Goal: Task Accomplishment & Management: Use online tool/utility

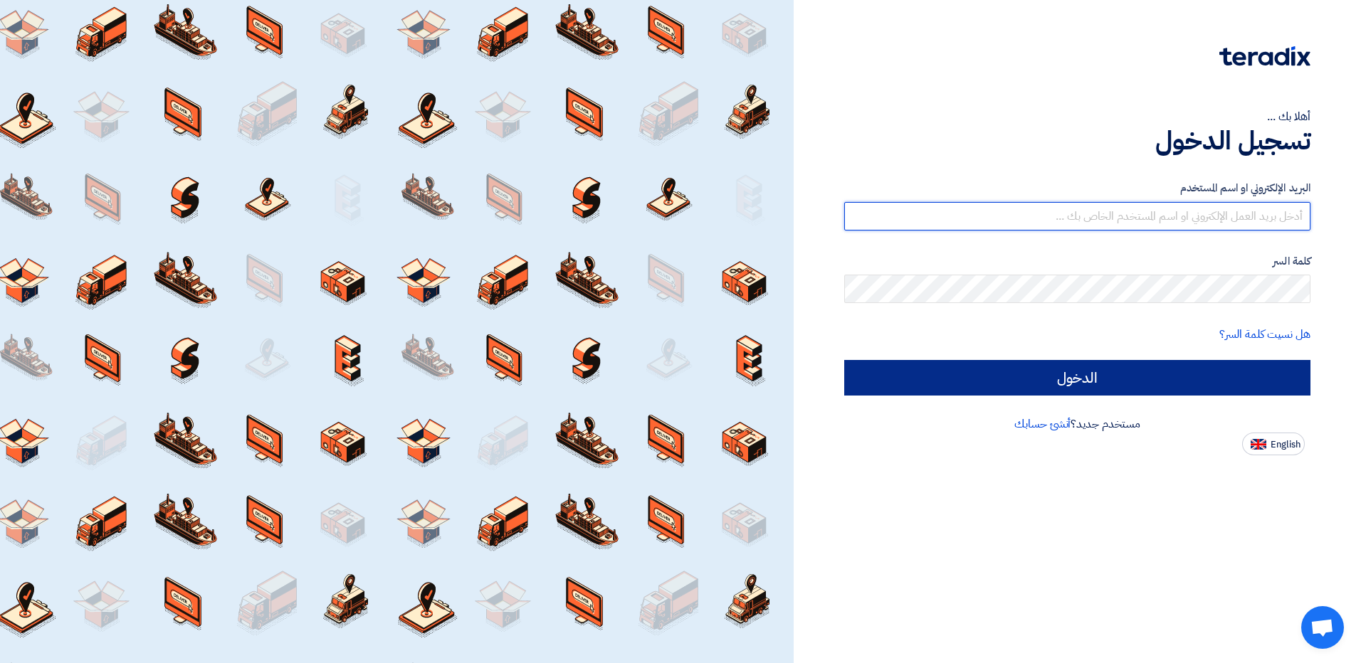
type input "[EMAIL_ADDRESS][DOMAIN_NAME]"
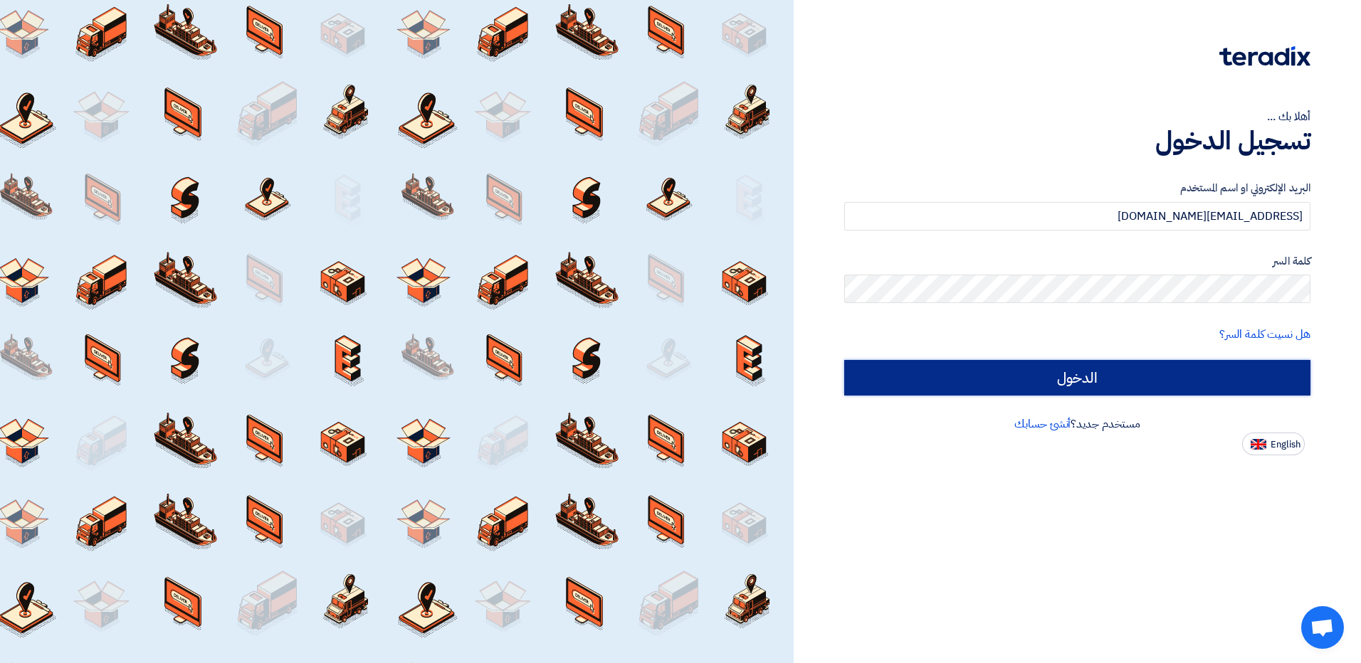
click at [655, 380] on input "الدخول" at bounding box center [1077, 378] width 466 height 36
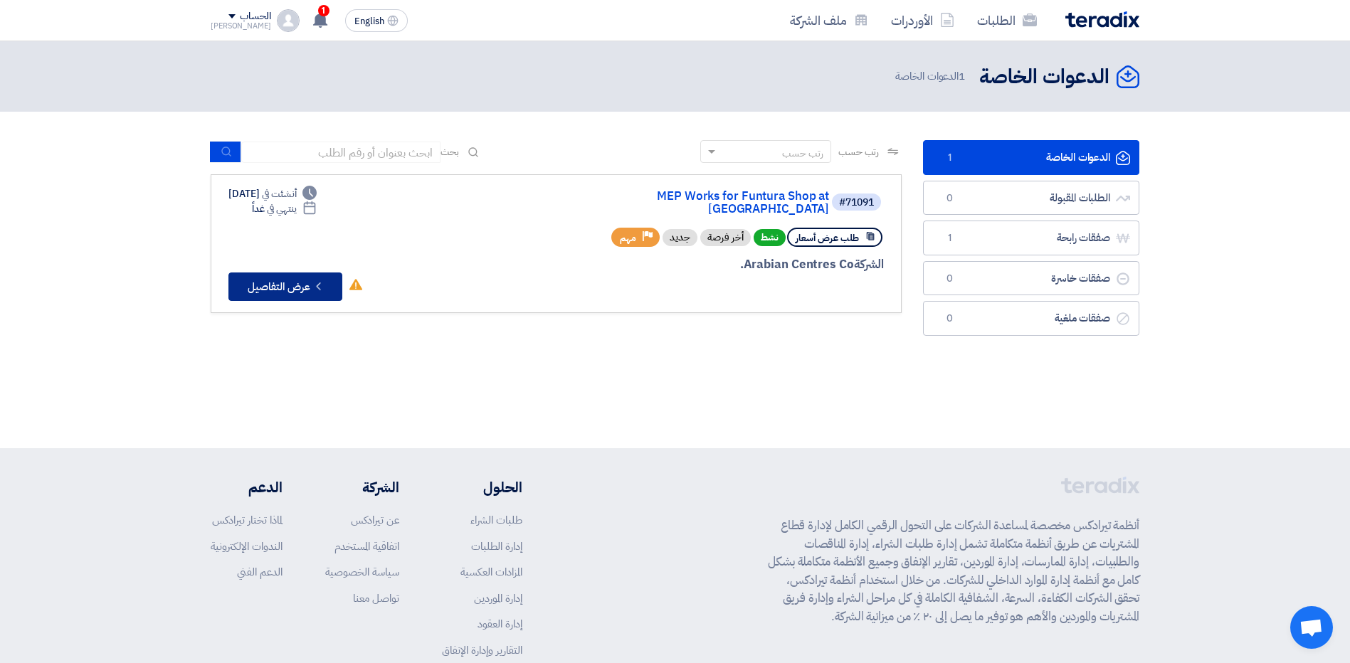
click at [248, 278] on button "Check details عرض التفاصيل" at bounding box center [286, 287] width 114 height 28
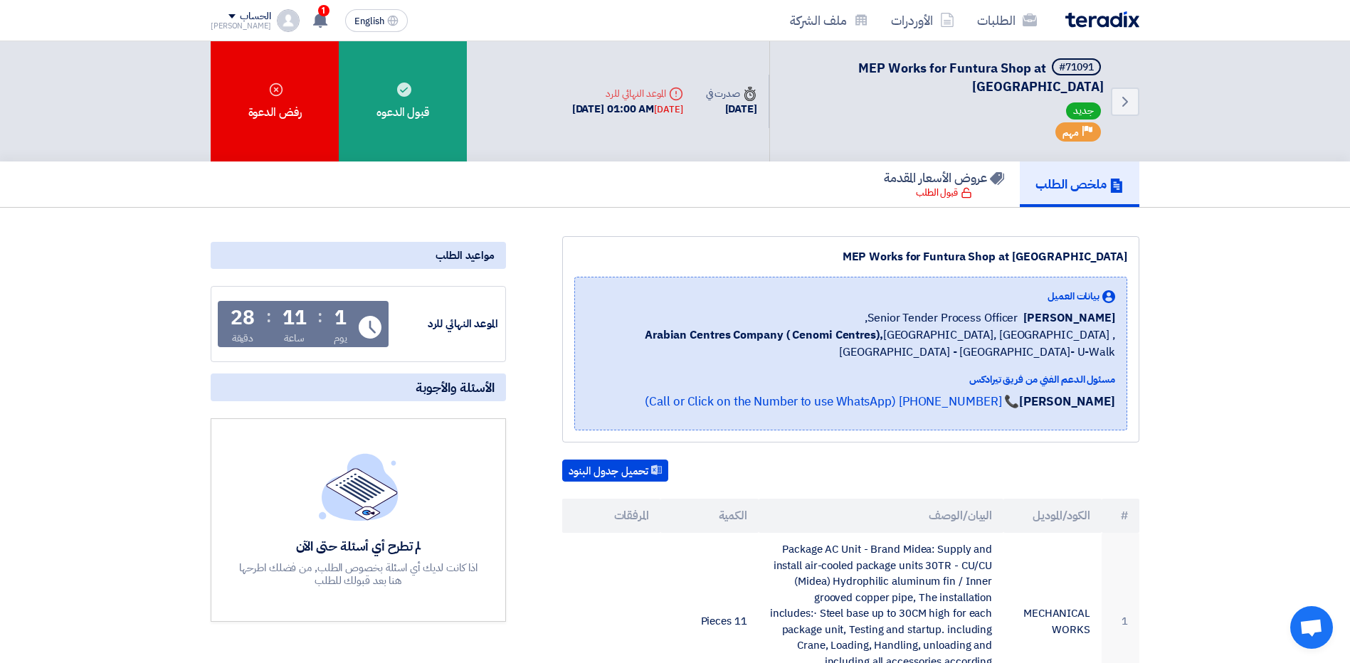
drag, startPoint x: 434, startPoint y: 111, endPoint x: 582, endPoint y: 189, distance: 168.1
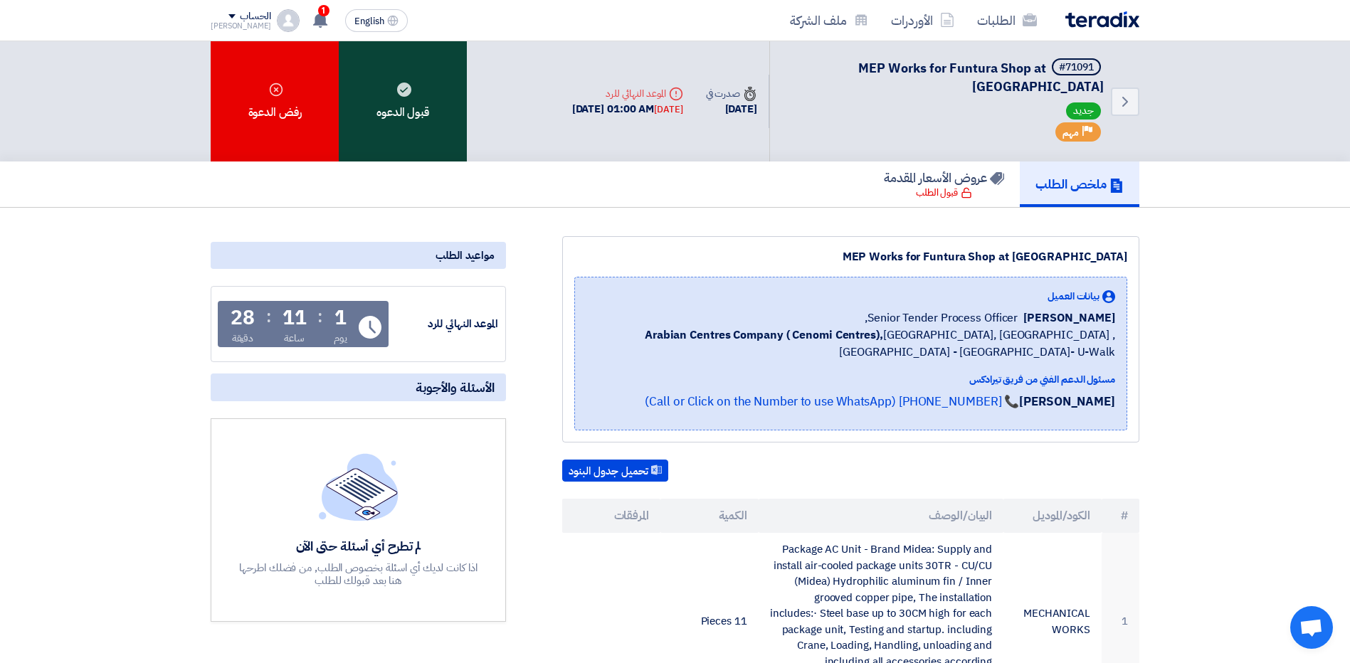
click at [392, 111] on div "قبول الدعوه" at bounding box center [403, 101] width 128 height 120
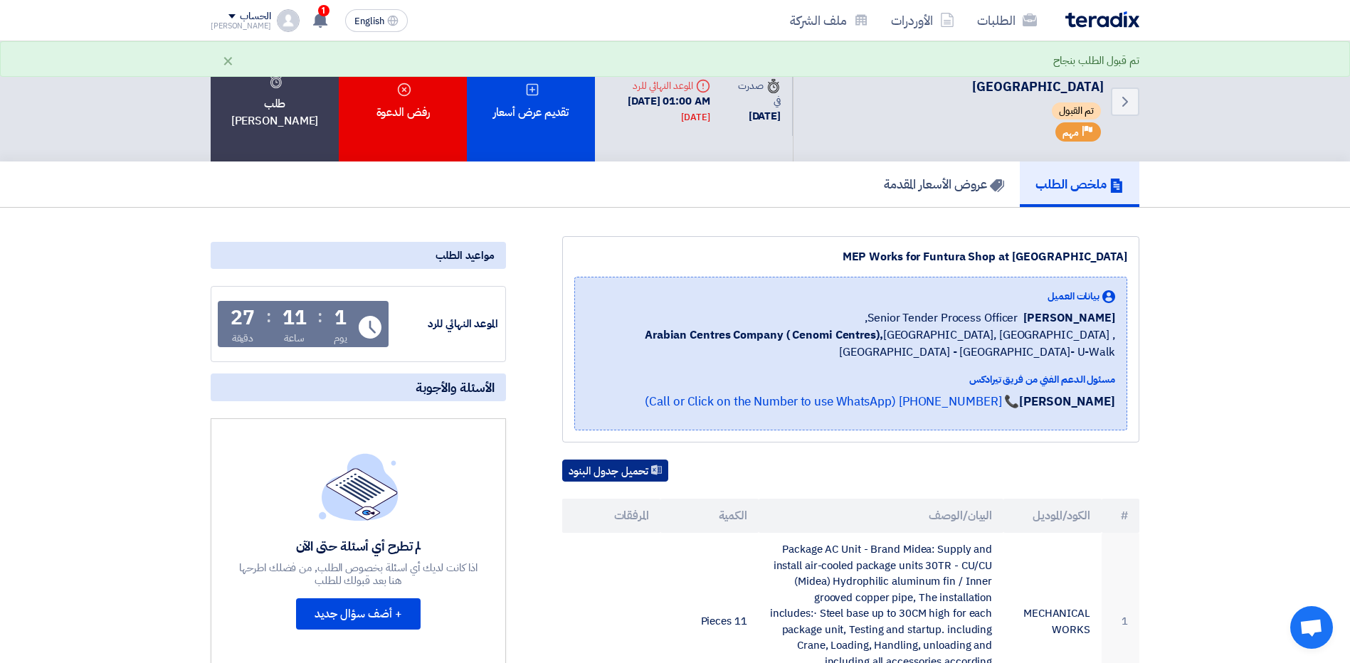
click at [634, 468] on button "تحميل جدول البنود" at bounding box center [615, 471] width 106 height 23
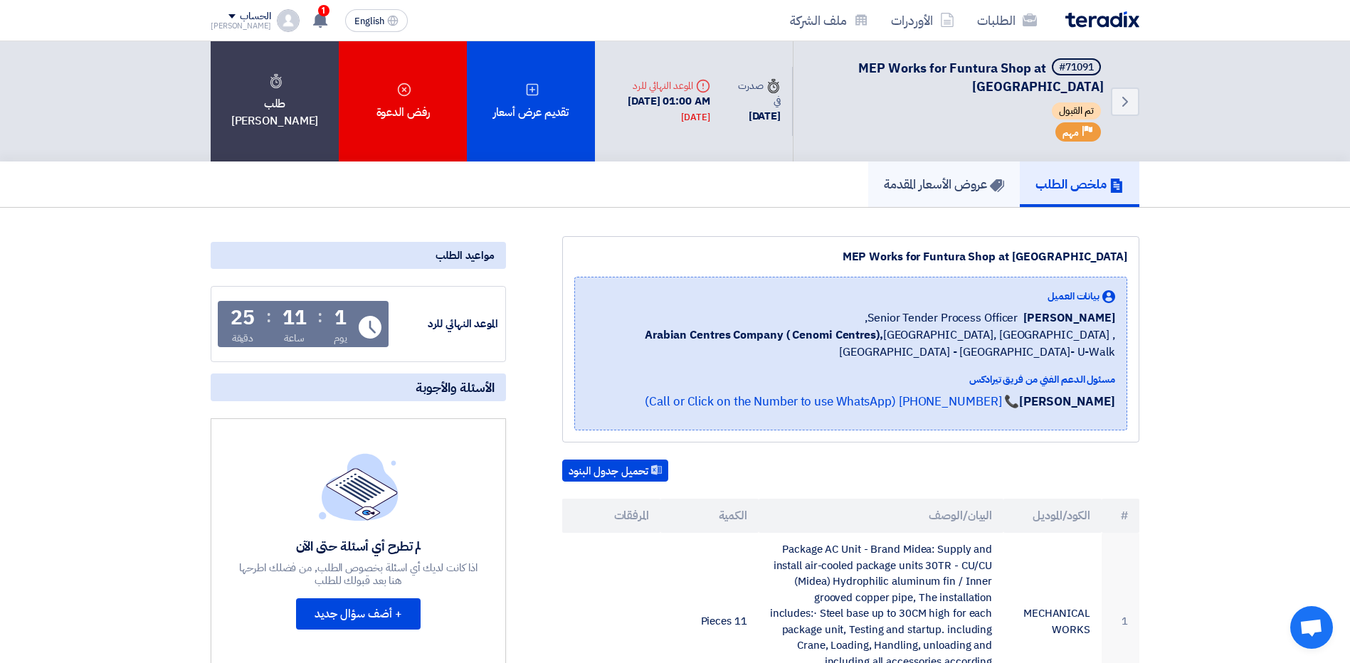
click at [655, 189] on h5 "عروض الأسعار المقدمة" at bounding box center [944, 184] width 120 height 16
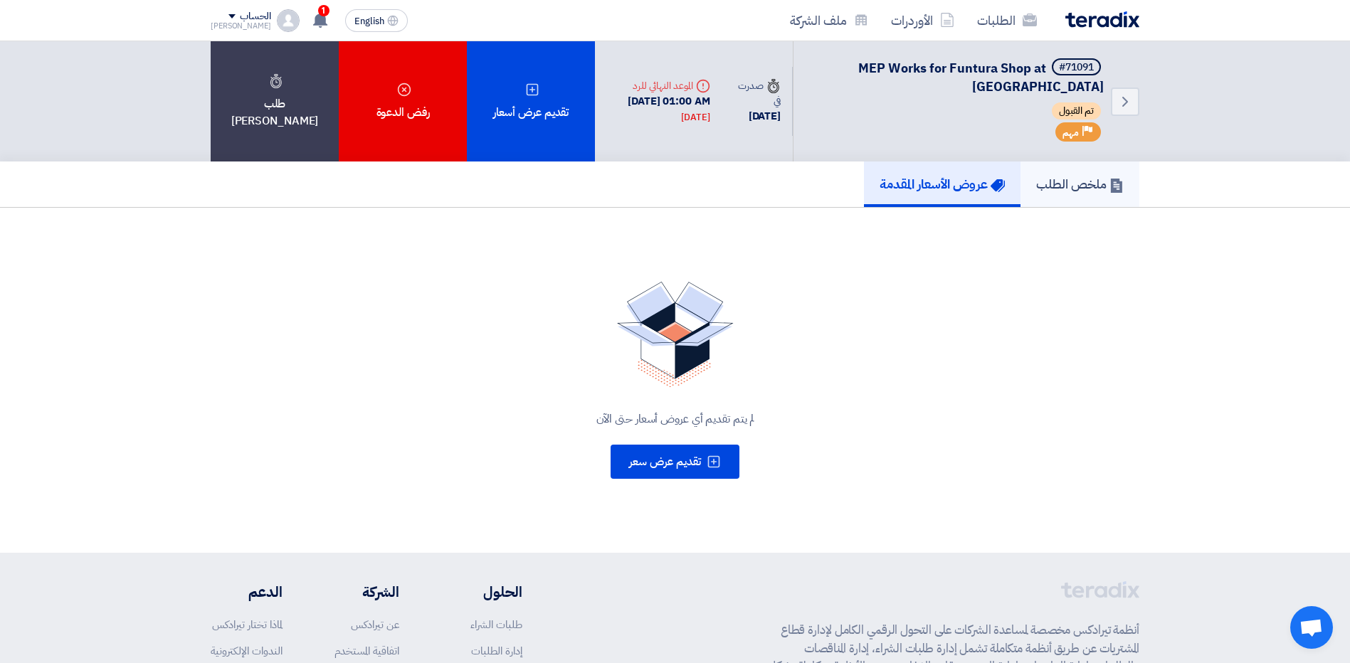
click at [655, 187] on h5 "ملخص الطلب" at bounding box center [1080, 184] width 88 height 16
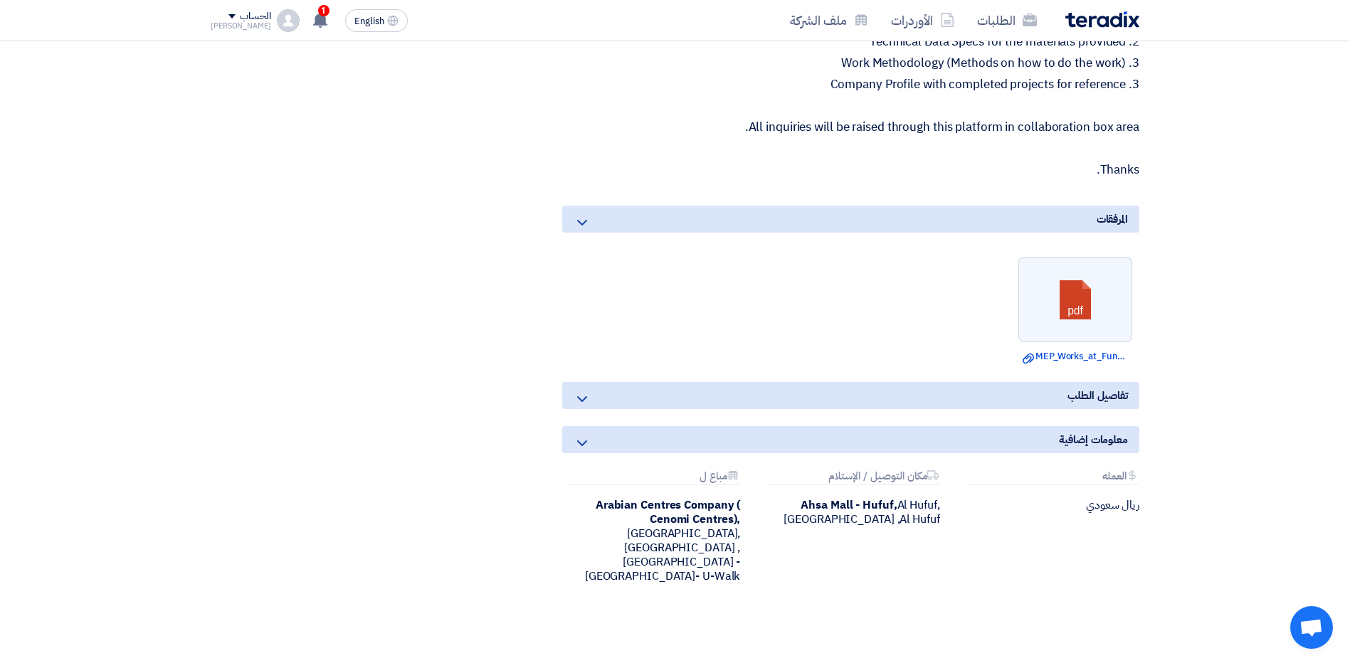
scroll to position [2563, 0]
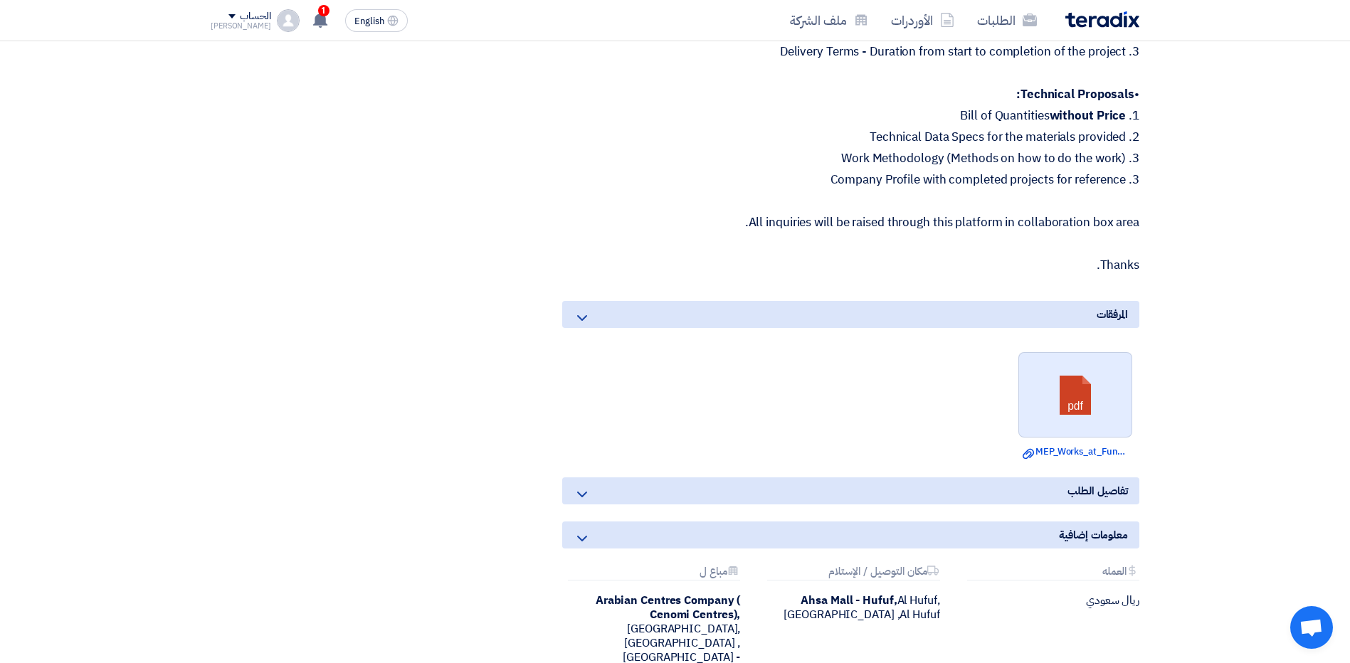
click at [655, 389] on link at bounding box center [1076, 395] width 114 height 85
